Goal: Find specific page/section: Find specific page/section

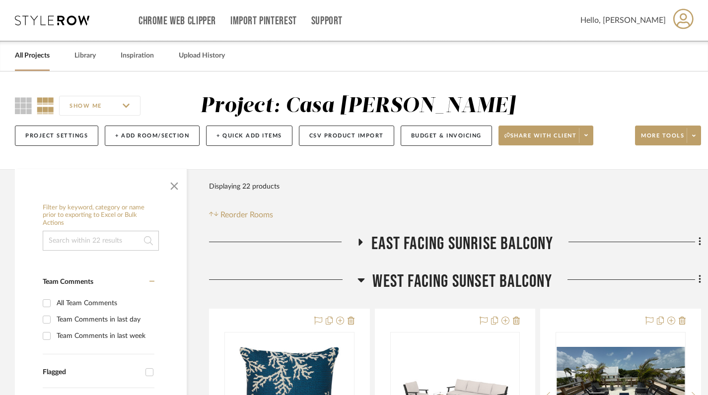
click at [37, 58] on link "All Projects" at bounding box center [32, 55] width 35 height 13
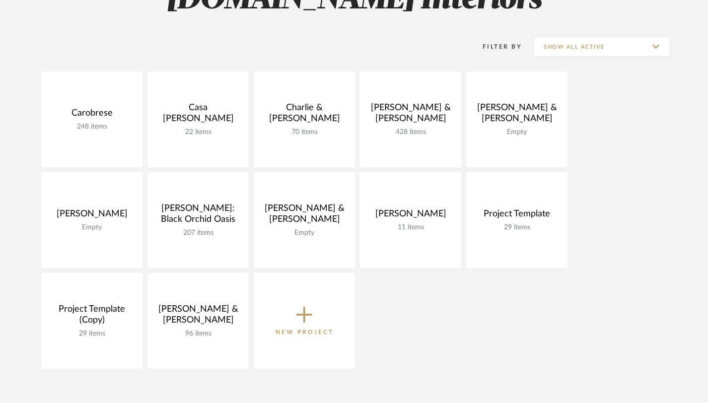
scroll to position [179, 0]
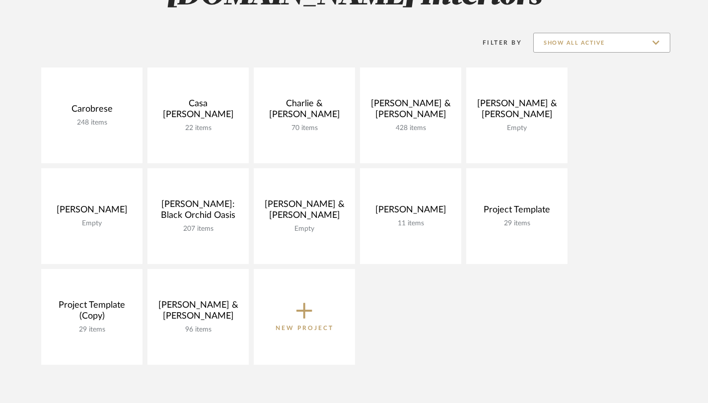
click at [660, 45] on input "Show All Active" at bounding box center [601, 43] width 137 height 20
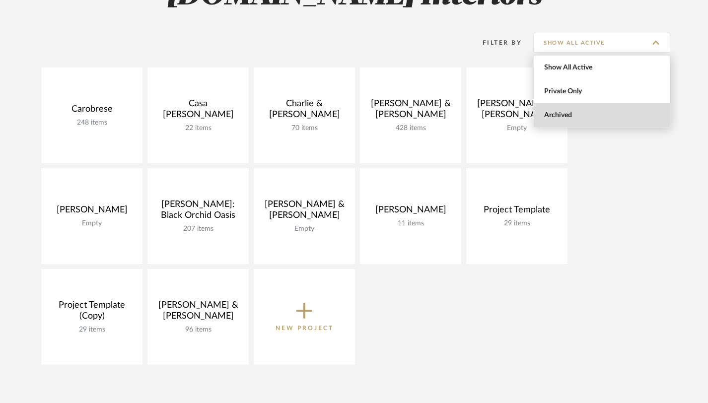
click at [564, 113] on span "Archived" at bounding box center [603, 115] width 118 height 8
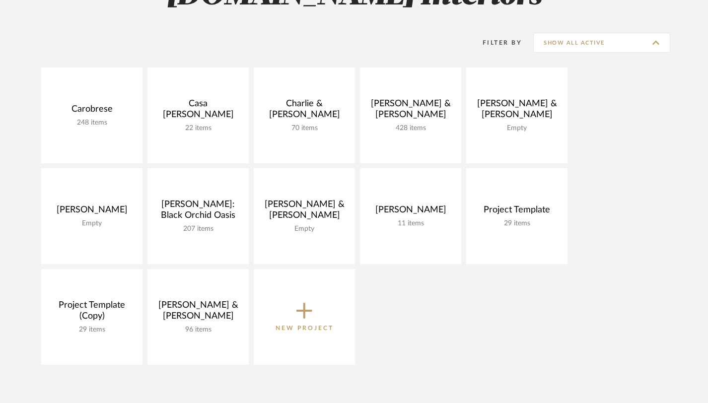
type input "Archived"
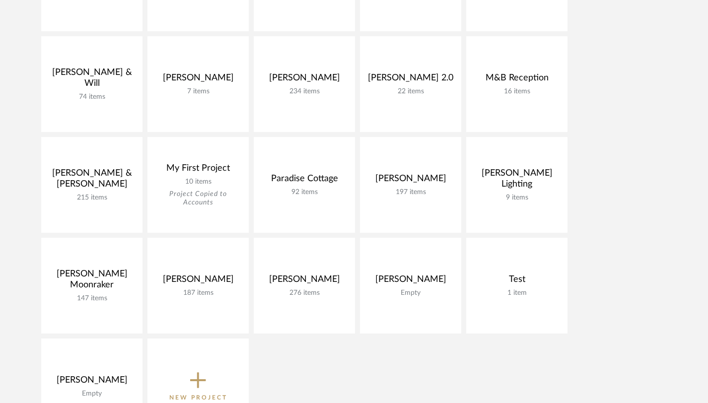
scroll to position [511, 0]
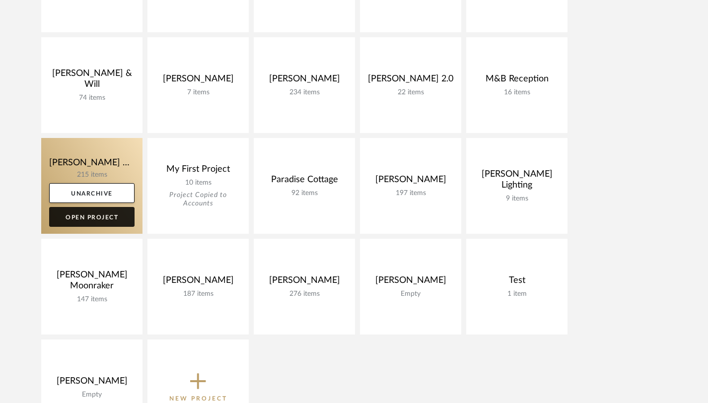
click at [98, 218] on link "Open Project" at bounding box center [91, 217] width 85 height 20
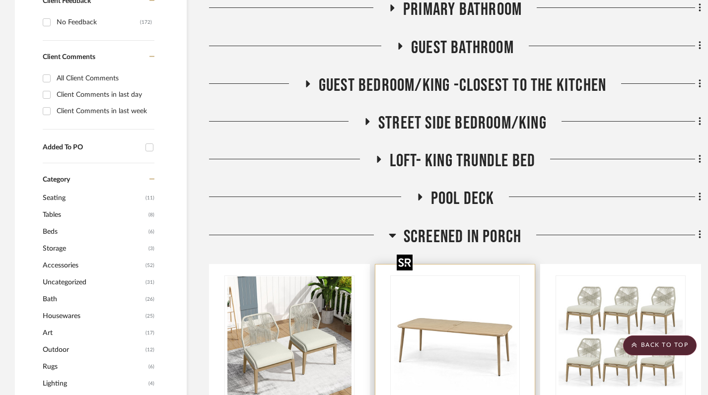
scroll to position [463, 0]
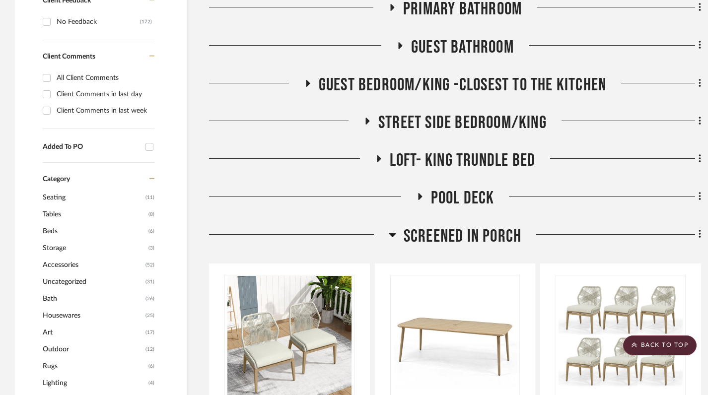
click at [420, 193] on icon at bounding box center [420, 196] width 12 height 7
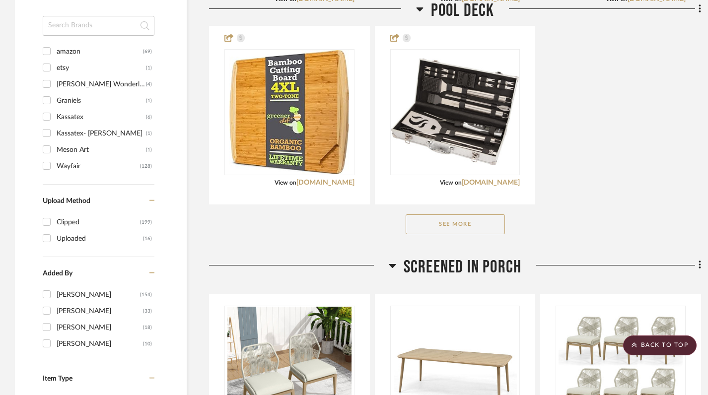
scroll to position [1021, 0]
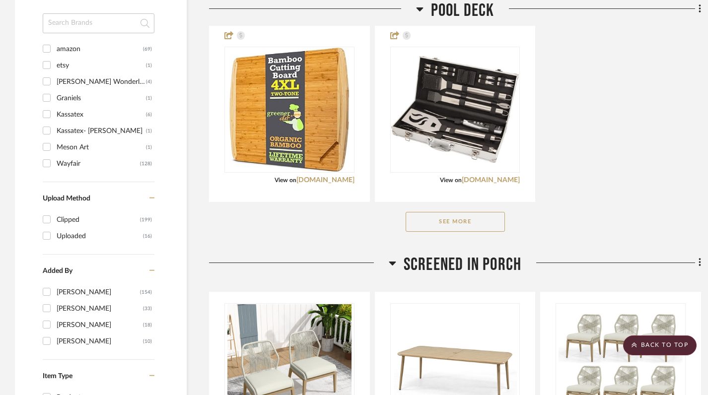
click at [443, 212] on button "See More" at bounding box center [455, 222] width 99 height 20
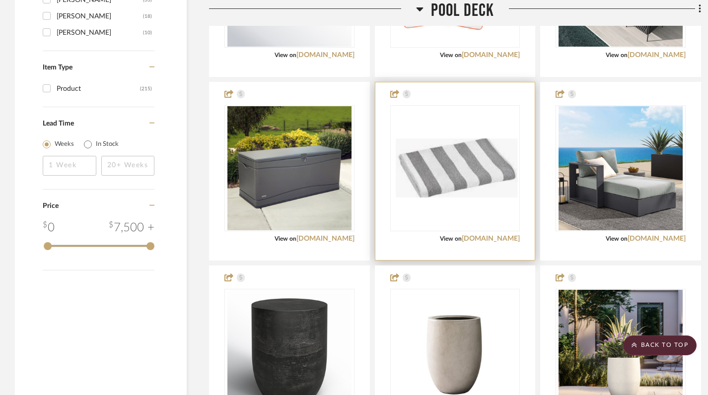
scroll to position [1331, 0]
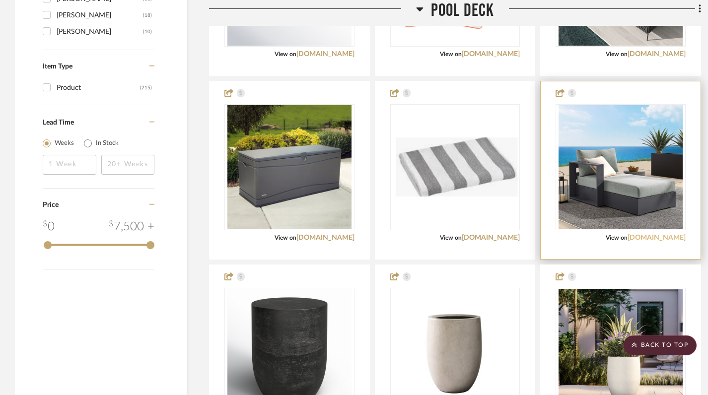
click at [662, 234] on link "[DOMAIN_NAME]" at bounding box center [657, 237] width 58 height 7
